Goal: Task Accomplishment & Management: Manage account settings

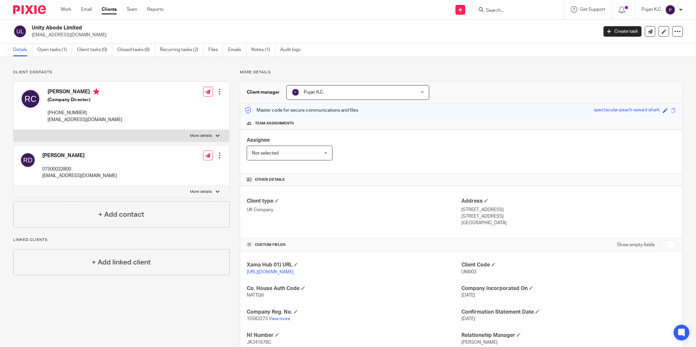
click at [509, 8] on input "Search" at bounding box center [515, 11] width 59 height 6
type input "rekha"
click at [523, 32] on link at bounding box center [537, 28] width 106 height 15
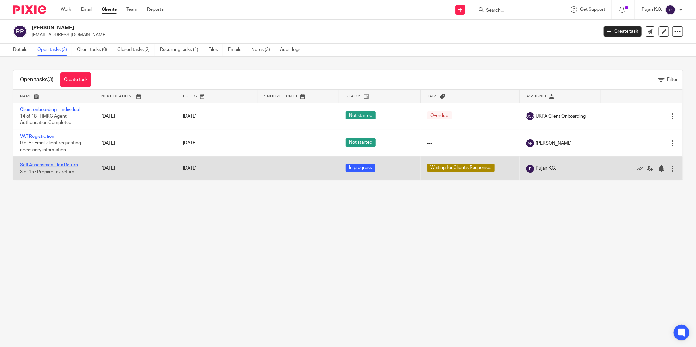
click at [47, 166] on link "Self Assessment Tax Return" at bounding box center [49, 165] width 58 height 5
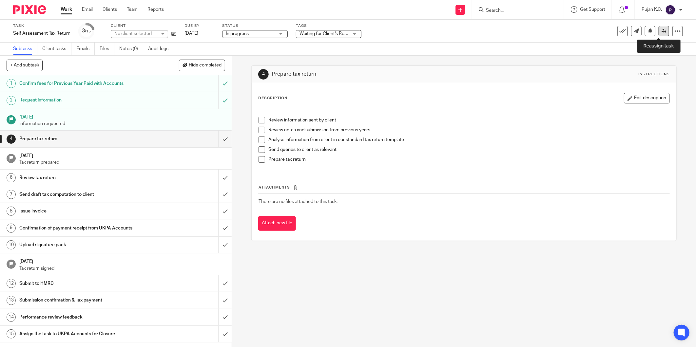
click at [662, 30] on icon at bounding box center [664, 31] width 5 height 5
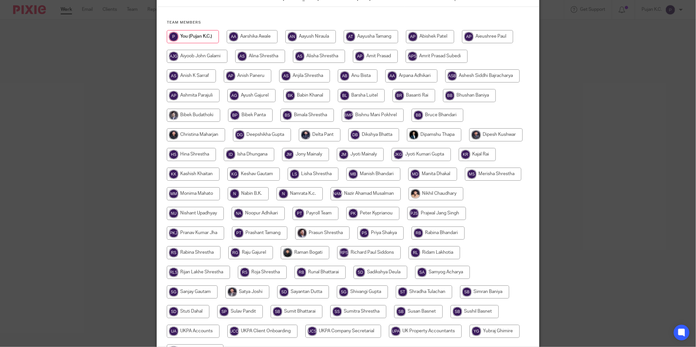
scroll to position [140, 0]
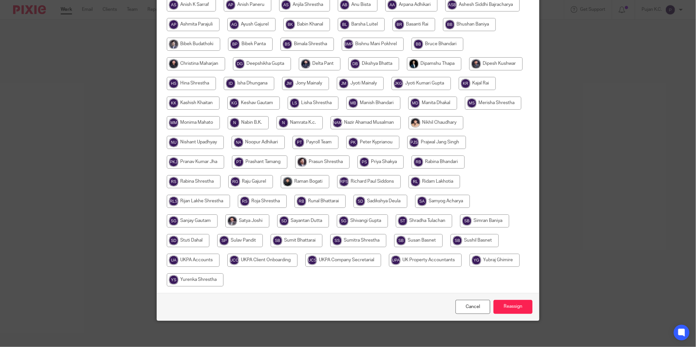
click at [220, 265] on input "radio" at bounding box center [193, 260] width 53 height 13
radio input "true"
click at [523, 309] on input "Reassign" at bounding box center [513, 307] width 39 height 14
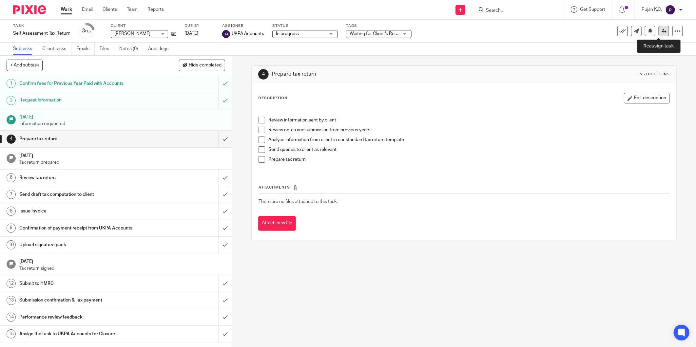
click at [662, 31] on icon at bounding box center [664, 31] width 5 height 5
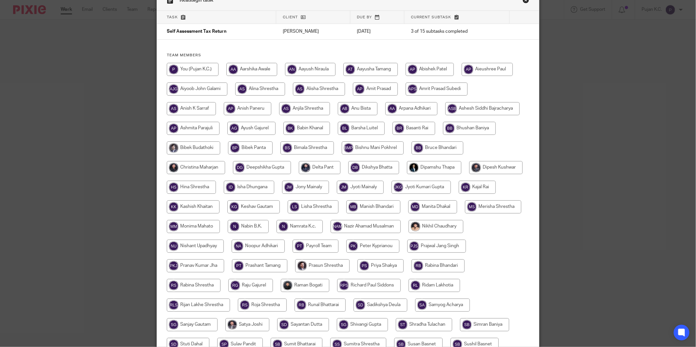
scroll to position [140, 0]
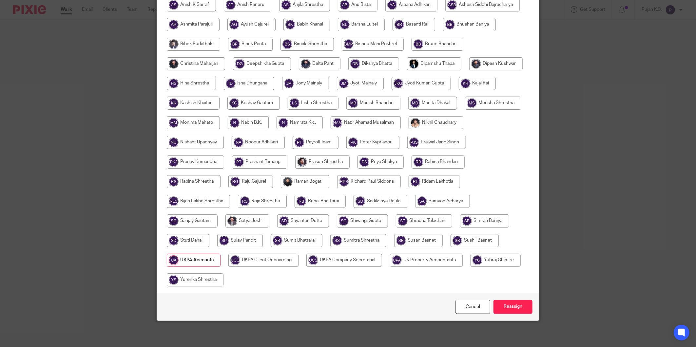
click at [287, 202] on input "radio" at bounding box center [262, 201] width 49 height 13
radio input "true"
click at [517, 315] on div "Cancel Reassign" at bounding box center [348, 307] width 382 height 28
click at [517, 309] on input "Reassign" at bounding box center [513, 307] width 39 height 14
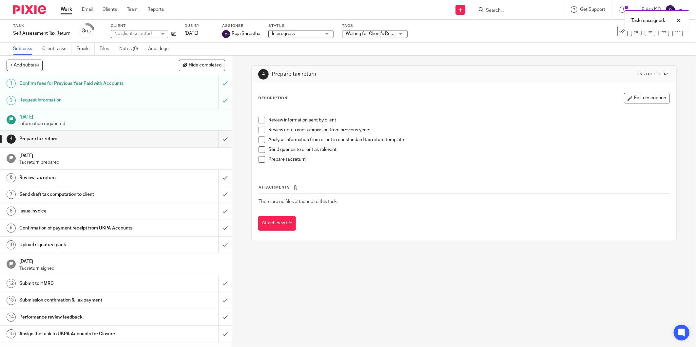
drag, startPoint x: 525, startPoint y: 14, endPoint x: 520, endPoint y: 12, distance: 5.1
click at [524, 14] on div "Task reassigned." at bounding box center [519, 19] width 342 height 25
click at [514, 10] on div "Task reassigned." at bounding box center [519, 19] width 342 height 25
click at [496, 10] on div "Task reassigned." at bounding box center [519, 19] width 342 height 25
click at [507, 8] on div "Task reassigned." at bounding box center [519, 19] width 342 height 25
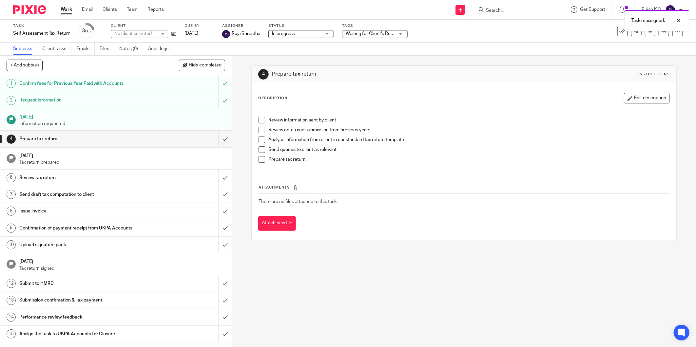
click at [504, 12] on div "Task reassigned." at bounding box center [519, 19] width 342 height 25
click at [495, 11] on div "Task reassigned." at bounding box center [519, 19] width 342 height 25
click at [500, 11] on input "Search" at bounding box center [515, 11] width 59 height 6
type input "m"
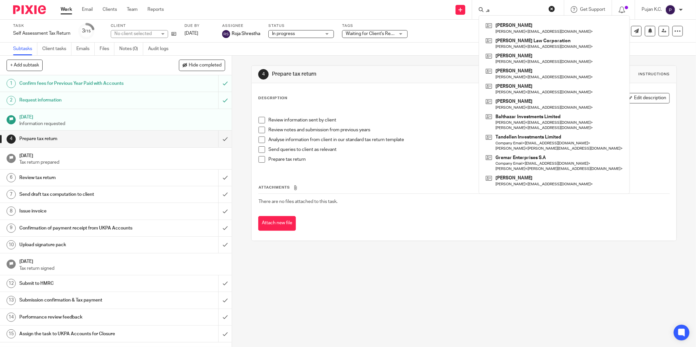
type input ","
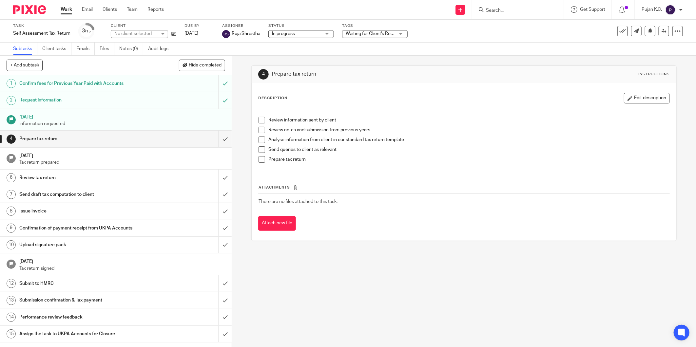
type input ","
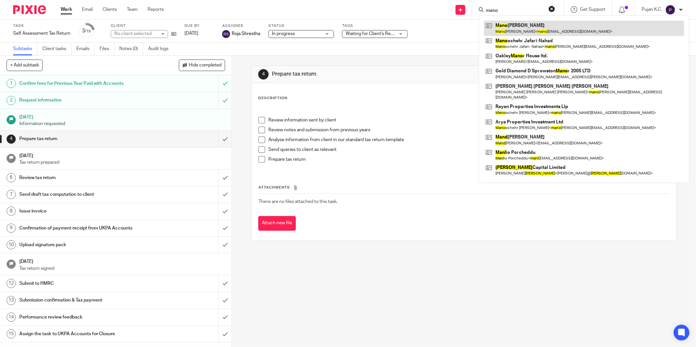
type input "mano"
click at [538, 33] on link at bounding box center [584, 28] width 200 height 15
click at [559, 31] on link at bounding box center [584, 28] width 200 height 15
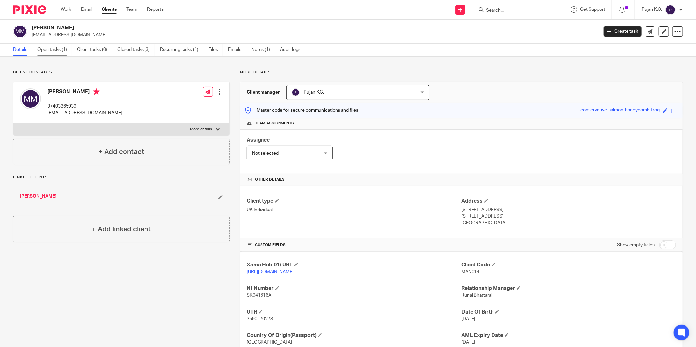
click at [53, 47] on link "Open tasks (1)" at bounding box center [54, 50] width 35 height 13
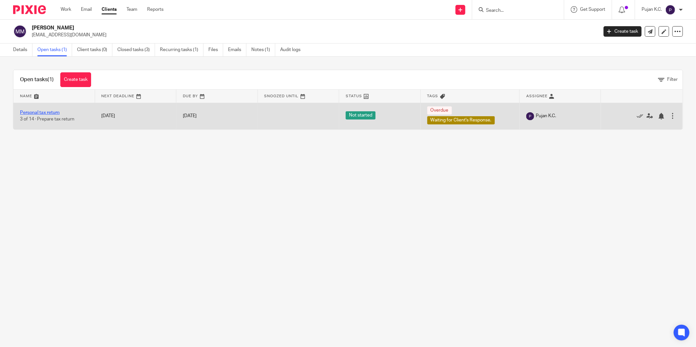
click at [41, 114] on link "Personal tax return" at bounding box center [40, 112] width 40 height 5
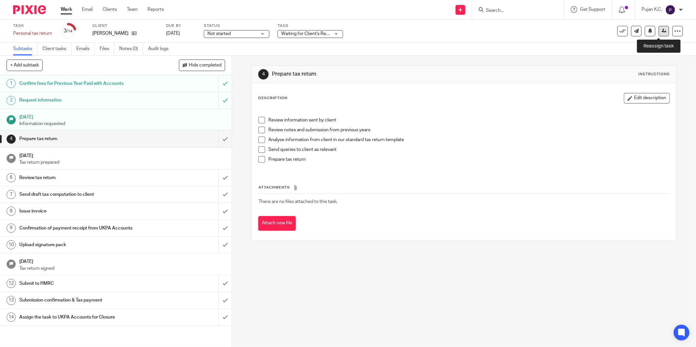
click at [662, 32] on icon at bounding box center [664, 31] width 5 height 5
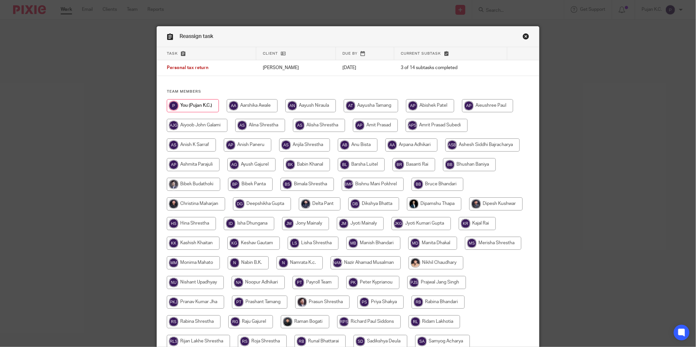
click at [188, 142] on input "radio" at bounding box center [191, 145] width 49 height 13
radio input "true"
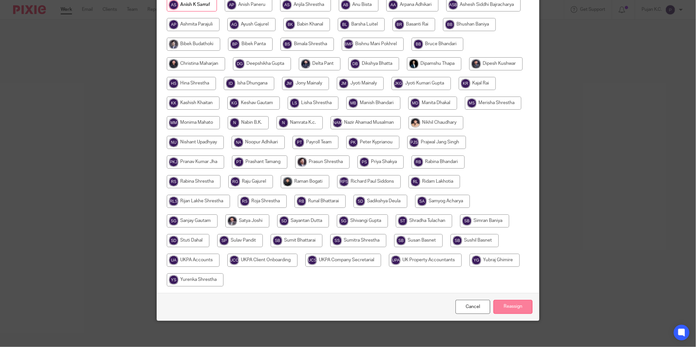
click at [530, 308] on input "Reassign" at bounding box center [513, 307] width 39 height 14
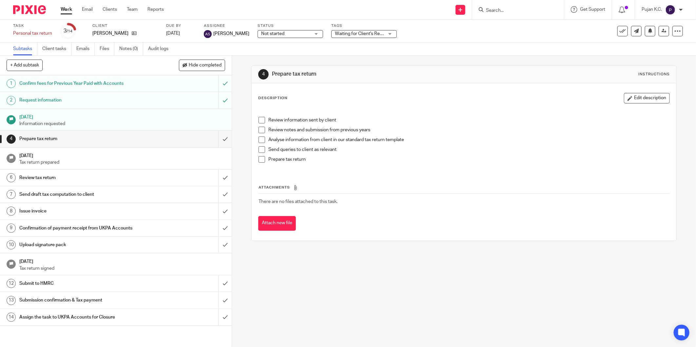
click at [520, 12] on input "Search" at bounding box center [515, 11] width 59 height 6
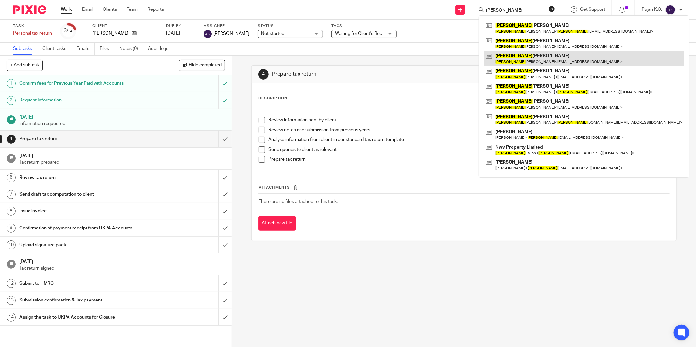
type input "sean"
click at [522, 61] on link at bounding box center [584, 58] width 200 height 15
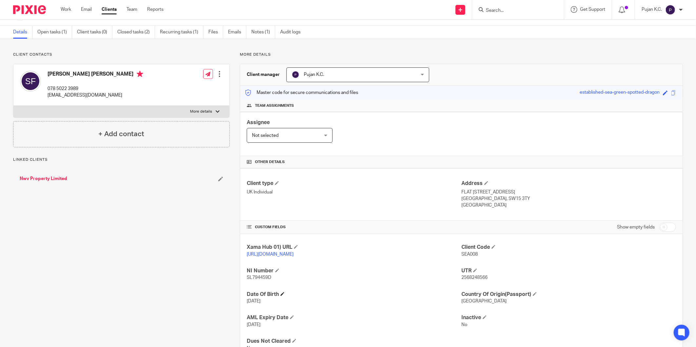
scroll to position [46, 0]
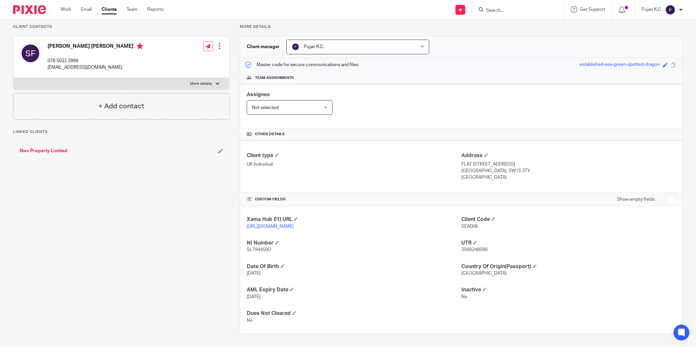
click at [474, 248] on span "2568248566" at bounding box center [475, 250] width 26 height 5
copy span "2568248566"
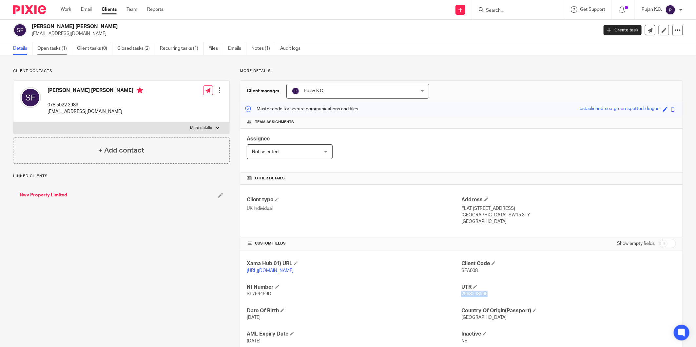
scroll to position [0, 0]
click at [64, 51] on link "Open tasks (1)" at bounding box center [54, 50] width 35 height 13
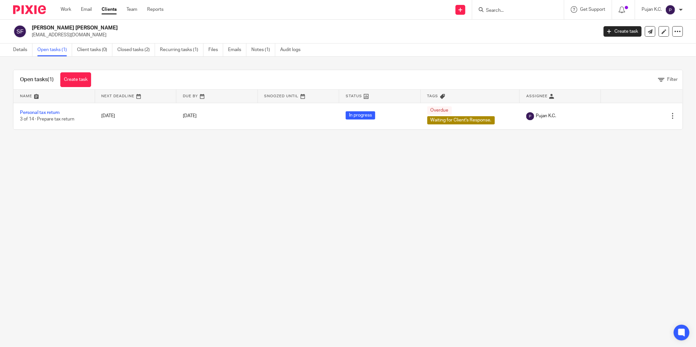
click at [519, 10] on input "Search" at bounding box center [515, 11] width 59 height 6
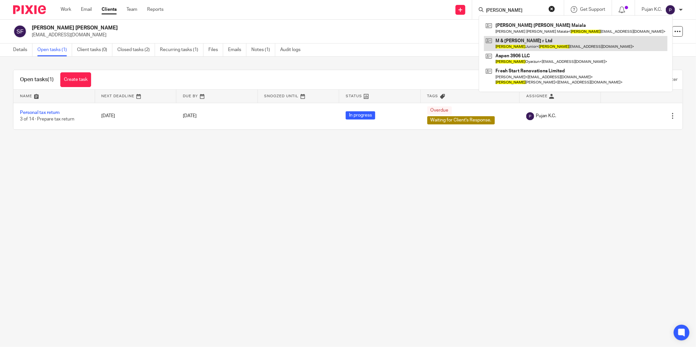
type input "miguel"
click at [559, 43] on link at bounding box center [576, 43] width 184 height 15
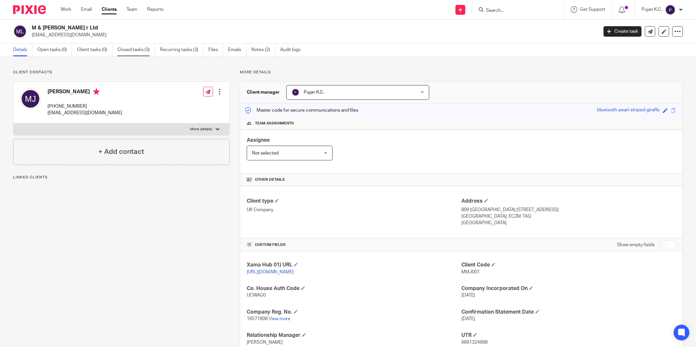
click at [141, 55] on link "Closed tasks (3)" at bounding box center [136, 50] width 38 height 13
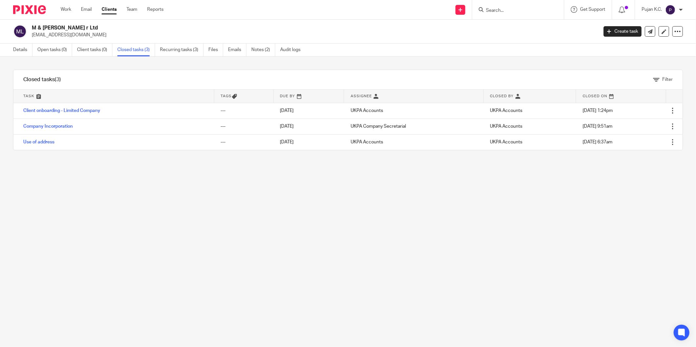
click at [24, 56] on div "Details Open tasks (0) Client tasks (0) Closed tasks (3) Recurring tasks (3) Fi…" at bounding box center [348, 50] width 696 height 13
click at [24, 54] on link "Details" at bounding box center [22, 50] width 19 height 13
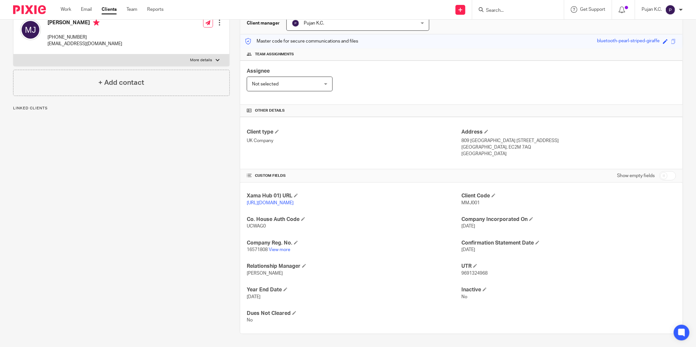
scroll to position [69, 0]
click at [283, 250] on link "View more" at bounding box center [280, 250] width 22 height 5
click at [509, 11] on input "Search" at bounding box center [515, 11] width 59 height 6
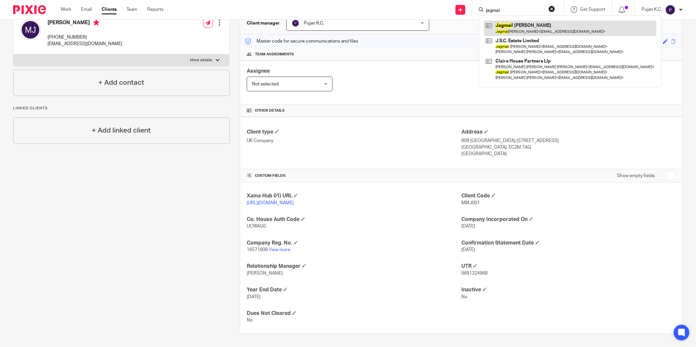
type input "jagmai"
click at [521, 33] on link at bounding box center [570, 28] width 172 height 15
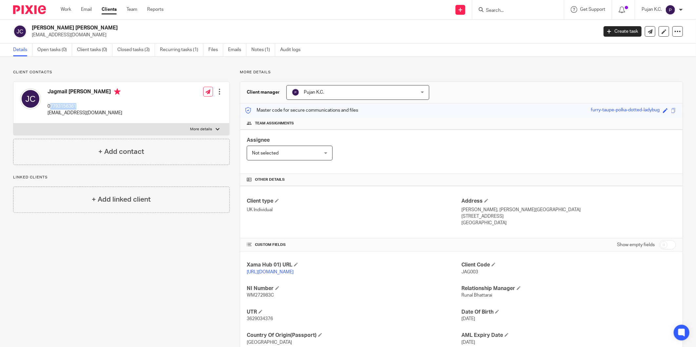
drag, startPoint x: 50, startPoint y: 106, endPoint x: 86, endPoint y: 107, distance: 35.1
click at [86, 107] on p "07793156361" at bounding box center [85, 106] width 75 height 7
copy p "7793156361"
click at [512, 13] on form at bounding box center [521, 10] width 70 height 8
click at [507, 10] on input "Search" at bounding box center [515, 11] width 59 height 6
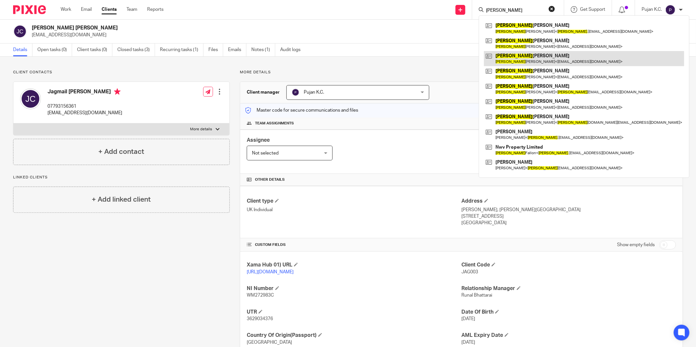
type input "[PERSON_NAME]"
click at [523, 60] on link at bounding box center [584, 58] width 200 height 15
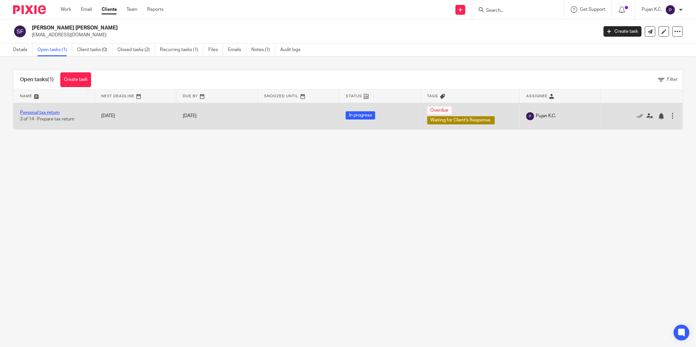
click at [39, 112] on link "Personal tax return" at bounding box center [40, 112] width 40 height 5
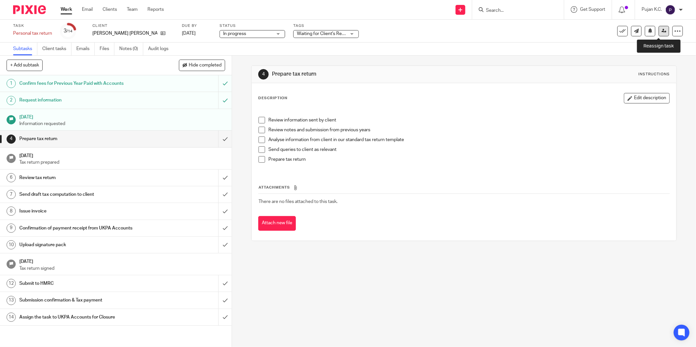
click at [659, 33] on link at bounding box center [664, 31] width 10 height 10
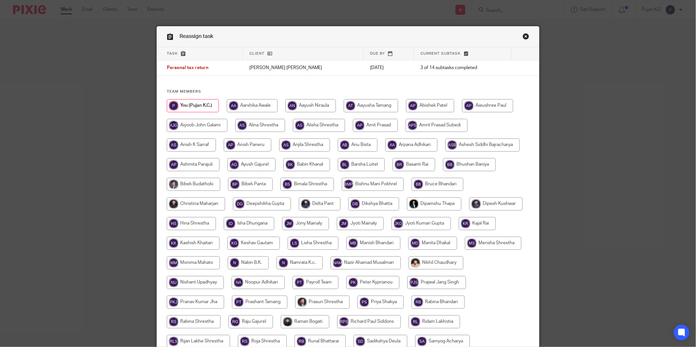
click at [276, 204] on input "radio" at bounding box center [262, 204] width 58 height 13
radio input "true"
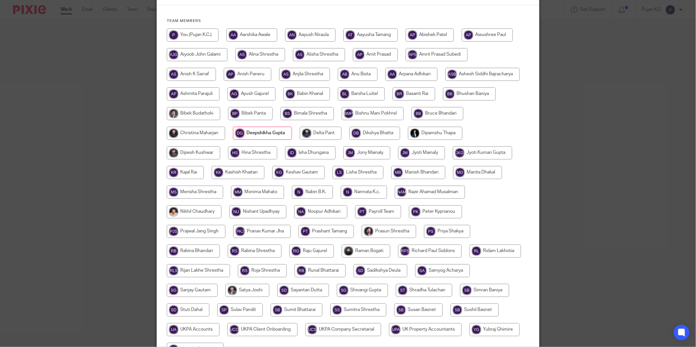
scroll to position [140, 0]
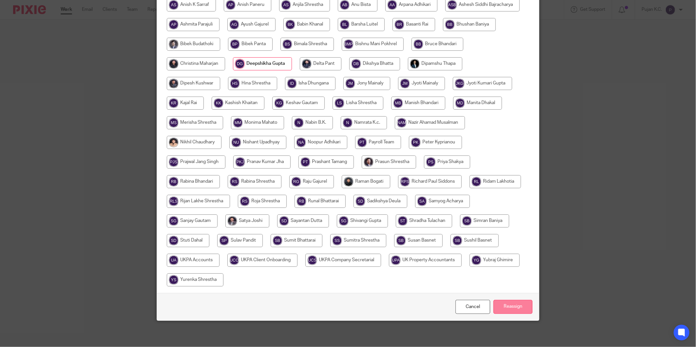
click at [505, 309] on input "Reassign" at bounding box center [513, 307] width 39 height 14
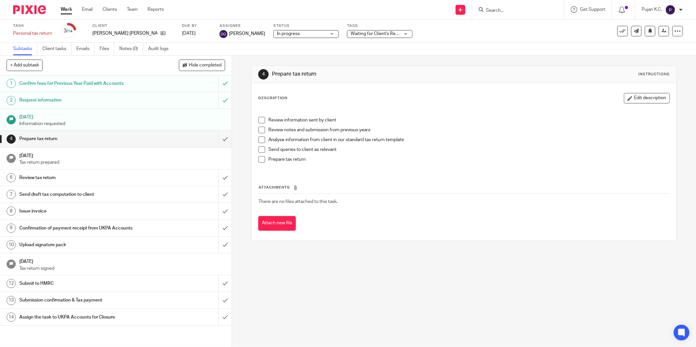
click at [511, 13] on input "Search" at bounding box center [515, 11] width 59 height 6
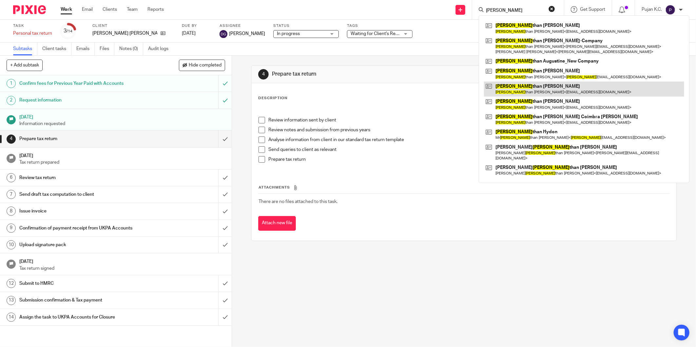
type input "[PERSON_NAME]"
click at [561, 94] on link at bounding box center [584, 89] width 200 height 15
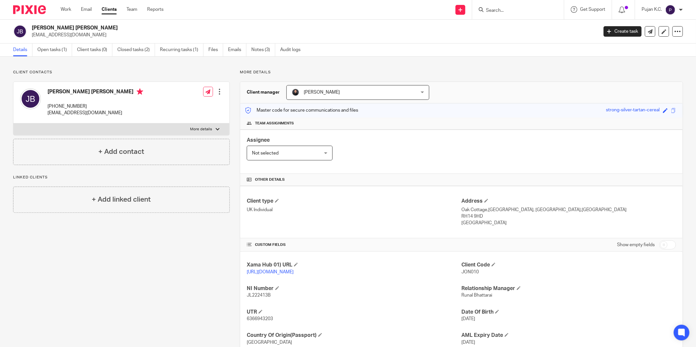
click at [35, 9] on img at bounding box center [29, 9] width 33 height 9
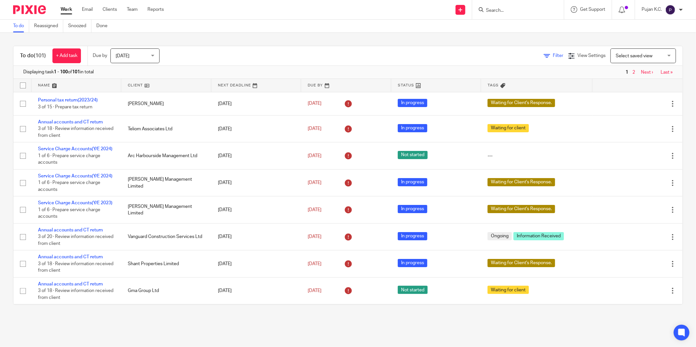
click at [544, 54] on icon at bounding box center [547, 56] width 7 height 7
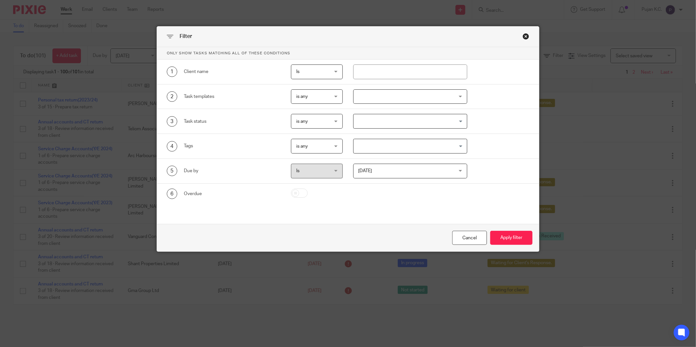
click at [399, 102] on div at bounding box center [410, 96] width 114 height 15
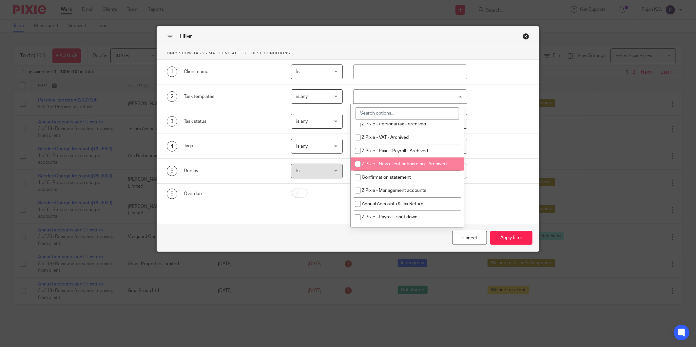
scroll to position [73, 0]
click at [396, 176] on span "Confirmation statement" at bounding box center [386, 177] width 49 height 5
checkbox input "true"
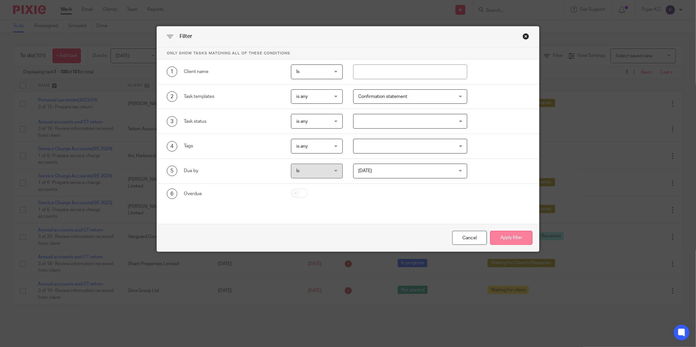
click at [503, 237] on button "Apply filter" at bounding box center [511, 238] width 42 height 14
